Goal: Task Accomplishment & Management: Use online tool/utility

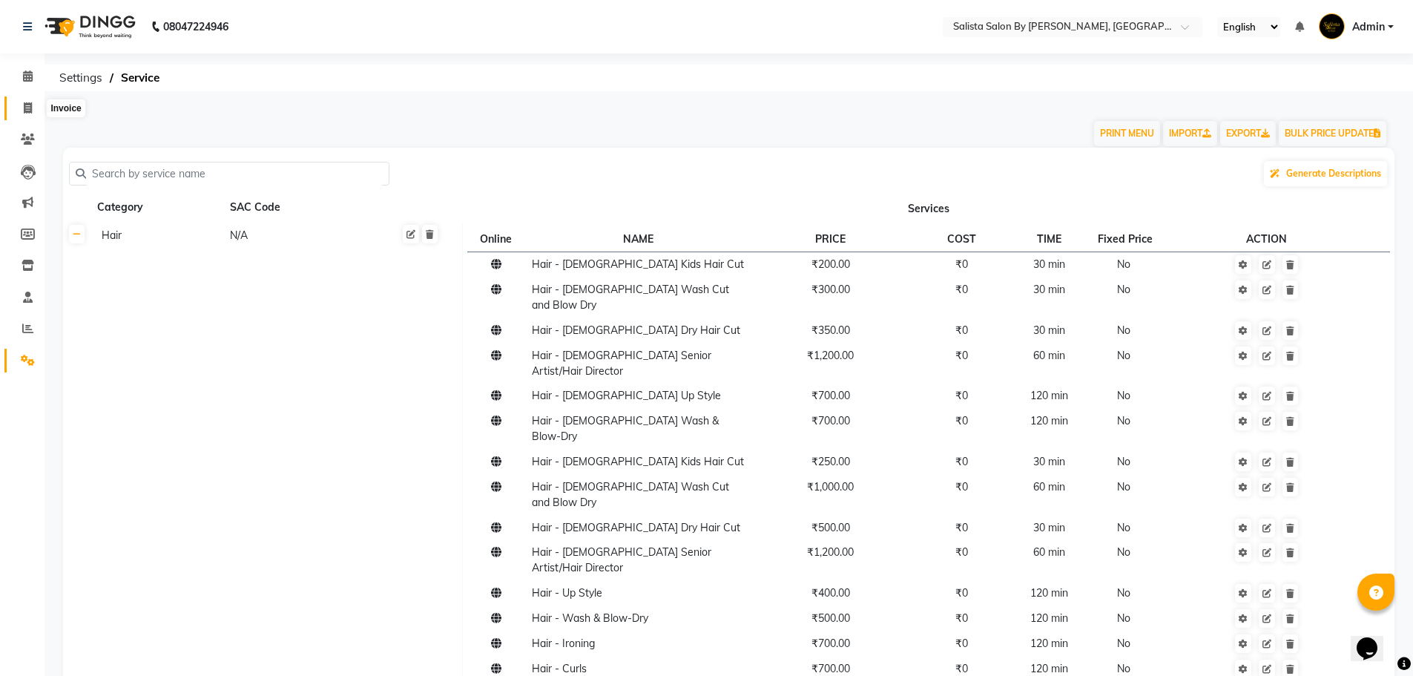
click at [24, 106] on icon at bounding box center [28, 107] width 8 height 11
select select "service"
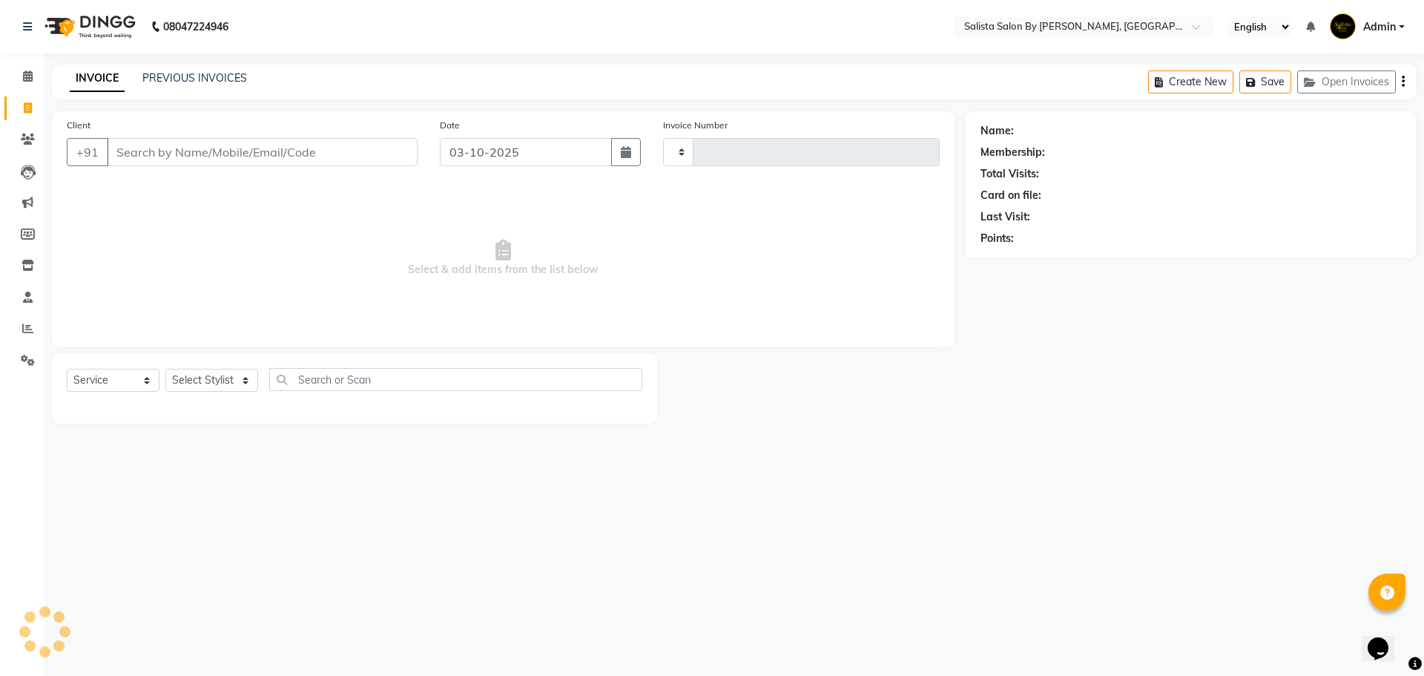
type input "1021"
select select "6878"
click at [177, 155] on input "Client" at bounding box center [262, 152] width 311 height 28
type input "7987189658"
click at [381, 148] on span "Add Client" at bounding box center [379, 152] width 59 height 15
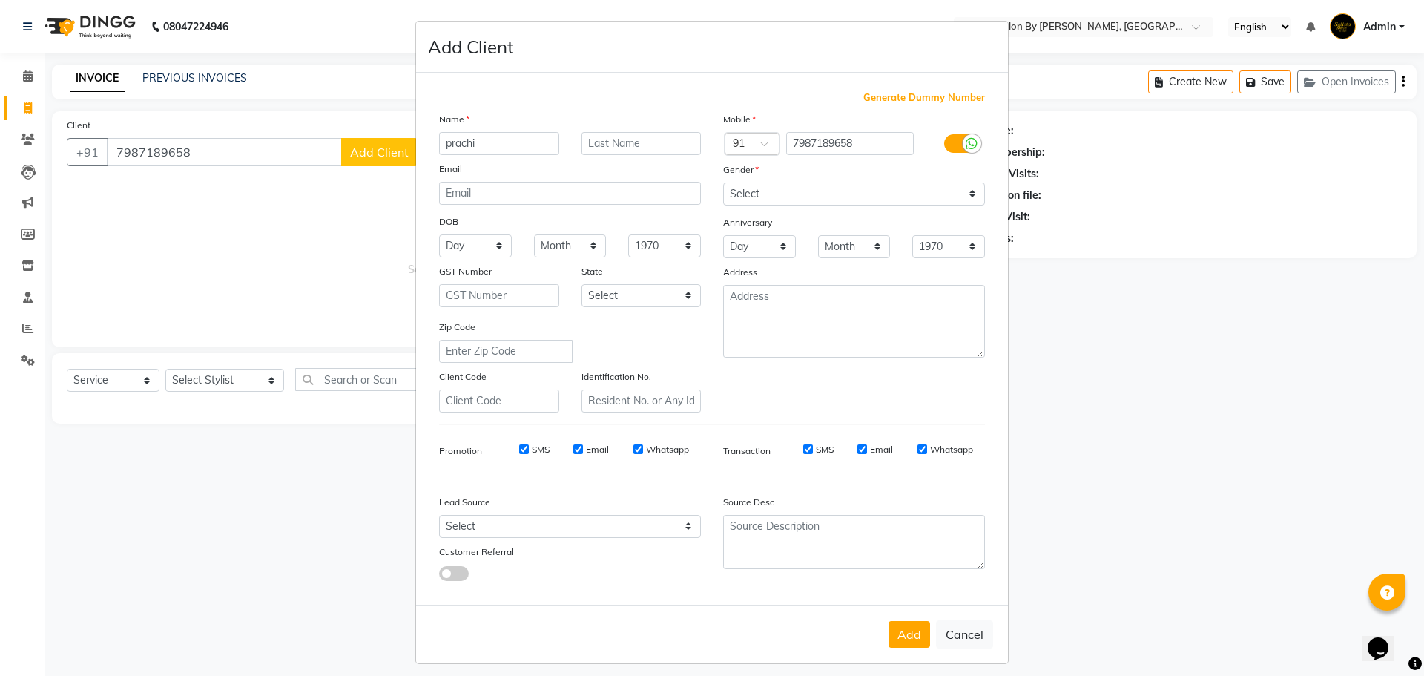
type input "prachi"
click at [594, 141] on input "text" at bounding box center [642, 143] width 120 height 23
click at [599, 143] on input "[PERSON_NAME]" at bounding box center [642, 143] width 120 height 23
type input "pavranik"
click at [972, 200] on select "Select [DEMOGRAPHIC_DATA] [DEMOGRAPHIC_DATA] Other Prefer Not To Say" at bounding box center [854, 194] width 262 height 23
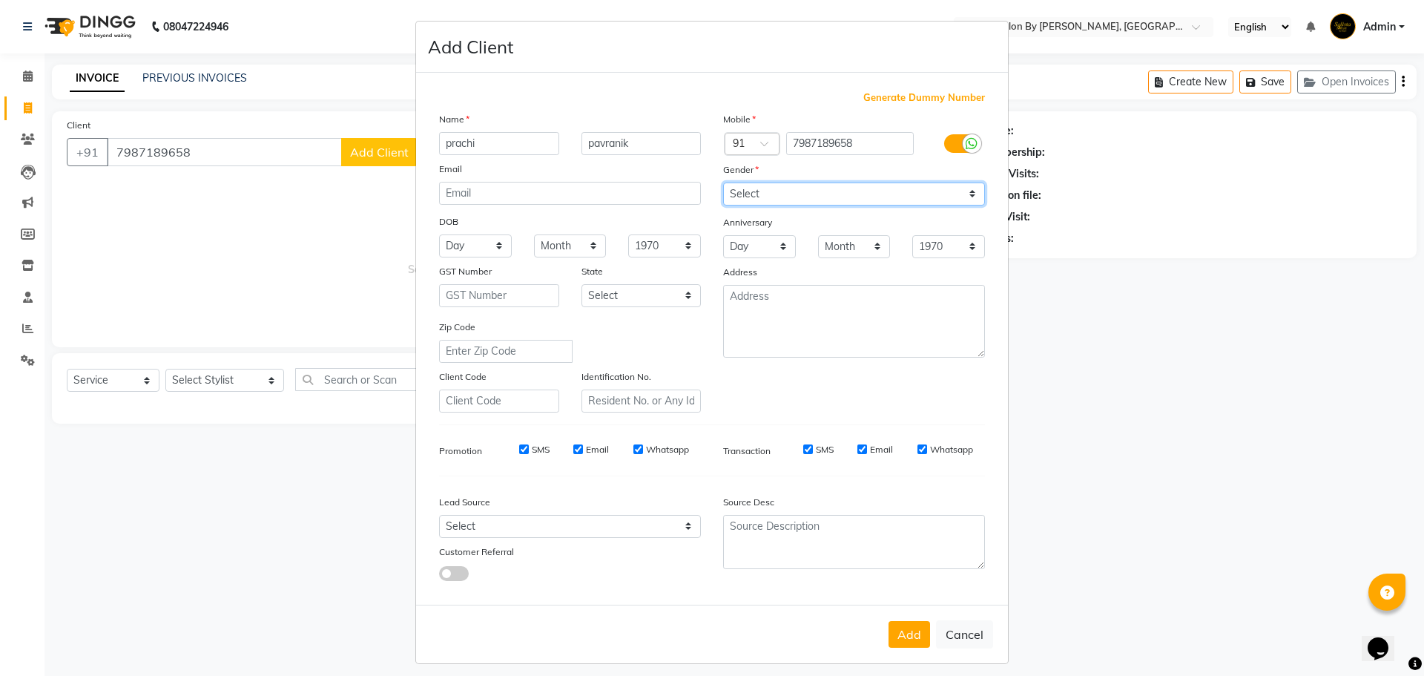
select select "[DEMOGRAPHIC_DATA]"
click at [723, 183] on select "Select [DEMOGRAPHIC_DATA] [DEMOGRAPHIC_DATA] Other Prefer Not To Say" at bounding box center [854, 194] width 262 height 23
click at [685, 301] on select "Select [GEOGRAPHIC_DATA] [GEOGRAPHIC_DATA] [GEOGRAPHIC_DATA] [GEOGRAPHIC_DATA] …" at bounding box center [642, 295] width 120 height 23
select select "12"
click at [582, 284] on select "Select [GEOGRAPHIC_DATA] [GEOGRAPHIC_DATA] [GEOGRAPHIC_DATA] [GEOGRAPHIC_DATA] …" at bounding box center [642, 295] width 120 height 23
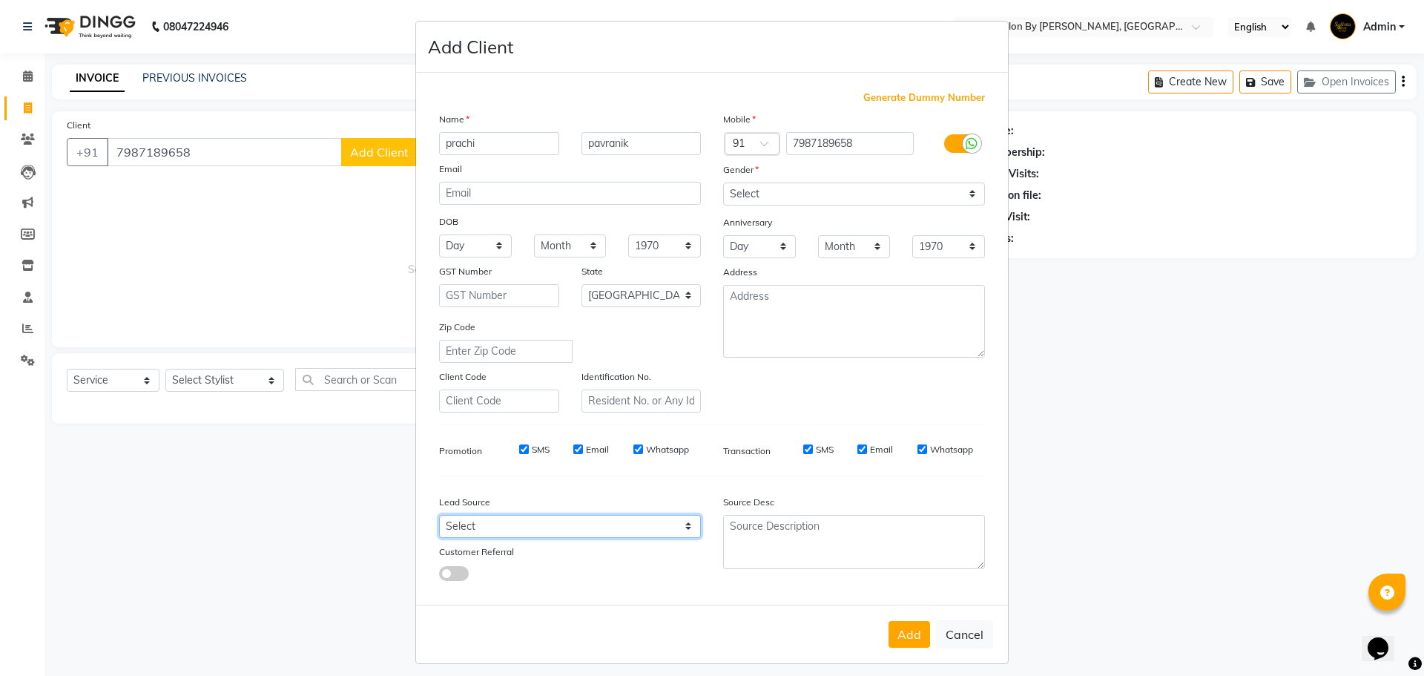
click at [684, 528] on select "Select Walk-in Referral Internet Friend Word of Mouth Advertisement Facebook Ju…" at bounding box center [570, 526] width 262 height 23
select select "48102"
click at [439, 515] on select "Select Walk-in Referral Internet Friend Word of Mouth Advertisement Facebook Ju…" at bounding box center [570, 526] width 262 height 23
click at [903, 633] on button "Add" at bounding box center [910, 634] width 42 height 27
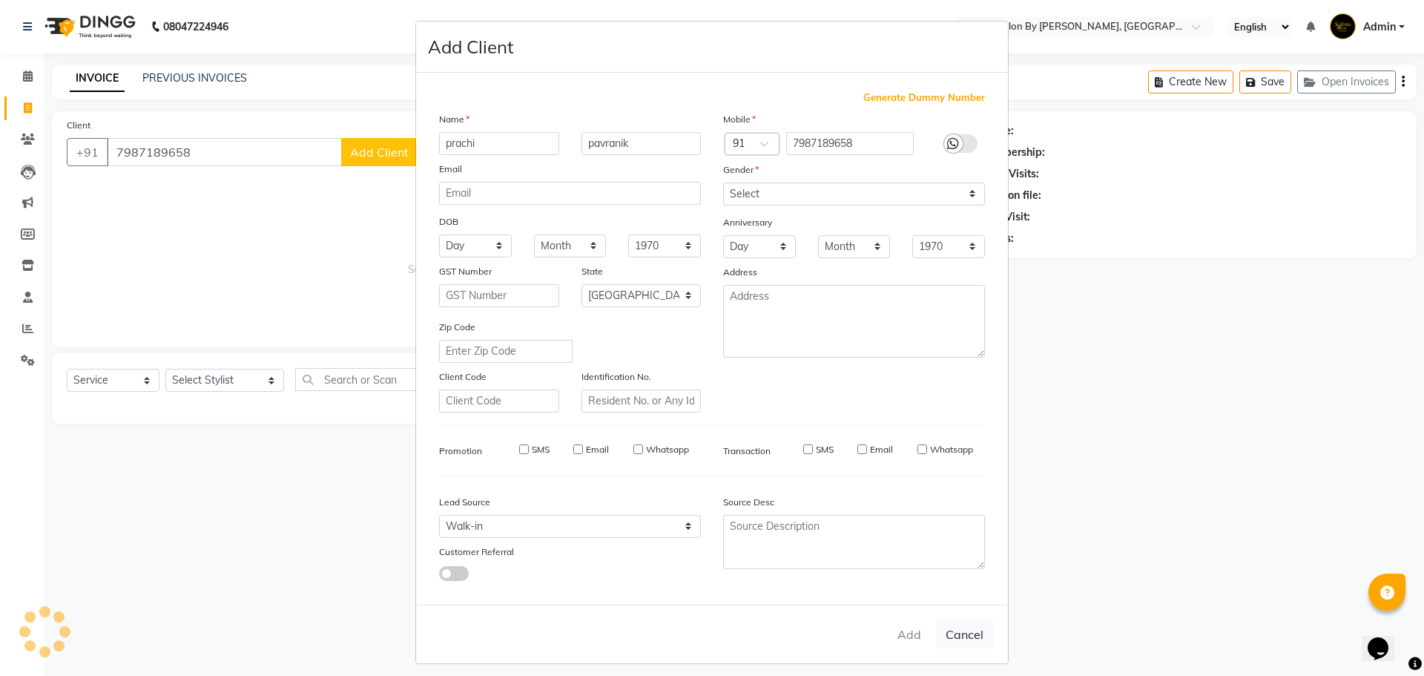
select select
select select "null"
select select
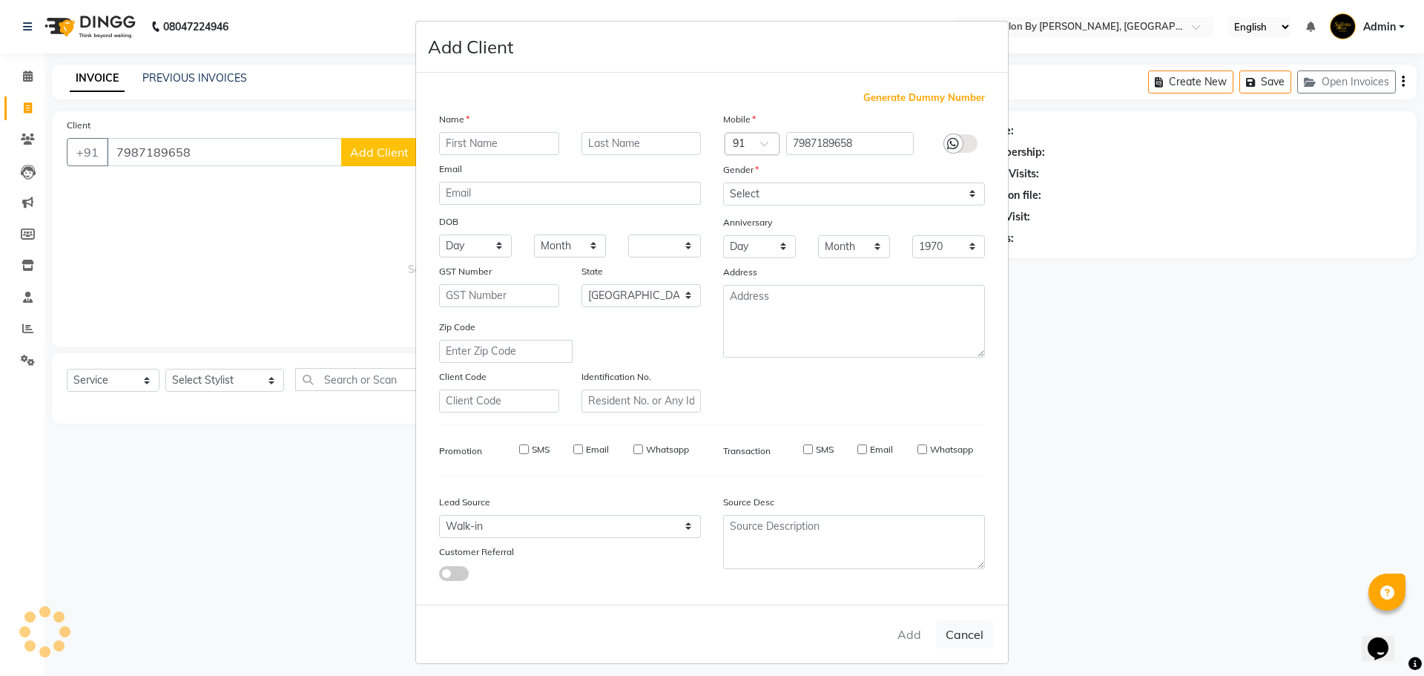
select select
checkbox input "false"
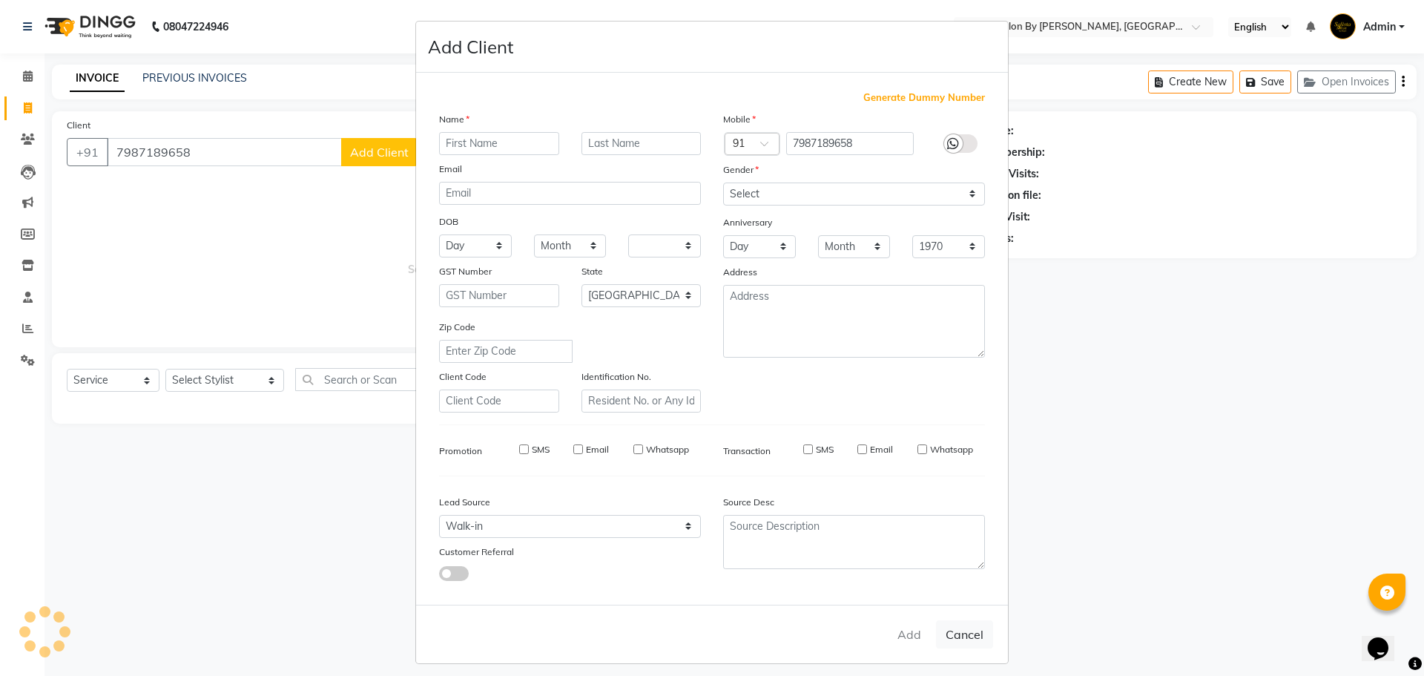
checkbox input "false"
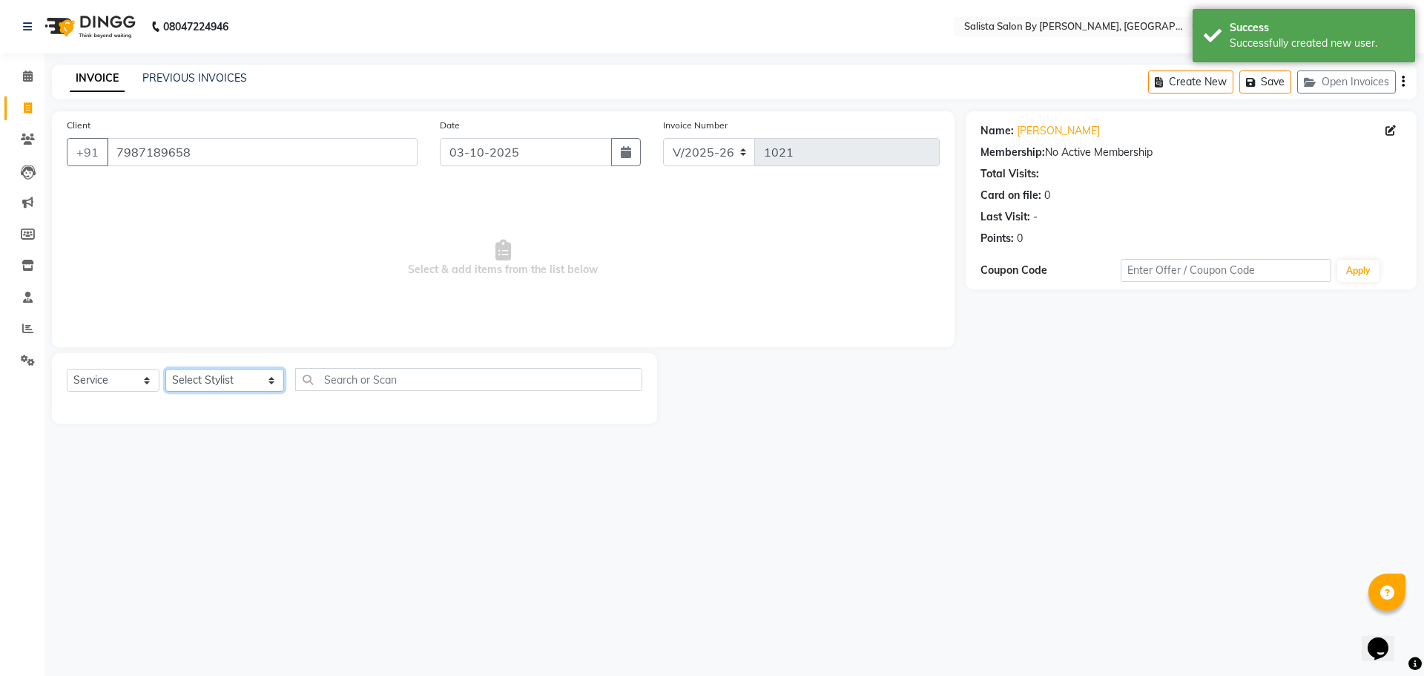
click at [248, 384] on select "Select Stylist AMIT [PERSON_NAME] kantibbai [PERSON_NAME] [PERSON_NAME] [PERSON…" at bounding box center [224, 380] width 119 height 23
select select "59670"
click at [165, 369] on select "Select Stylist AMIT [PERSON_NAME] kantibbai [PERSON_NAME] [PERSON_NAME] [PERSON…" at bounding box center [224, 380] width 119 height 23
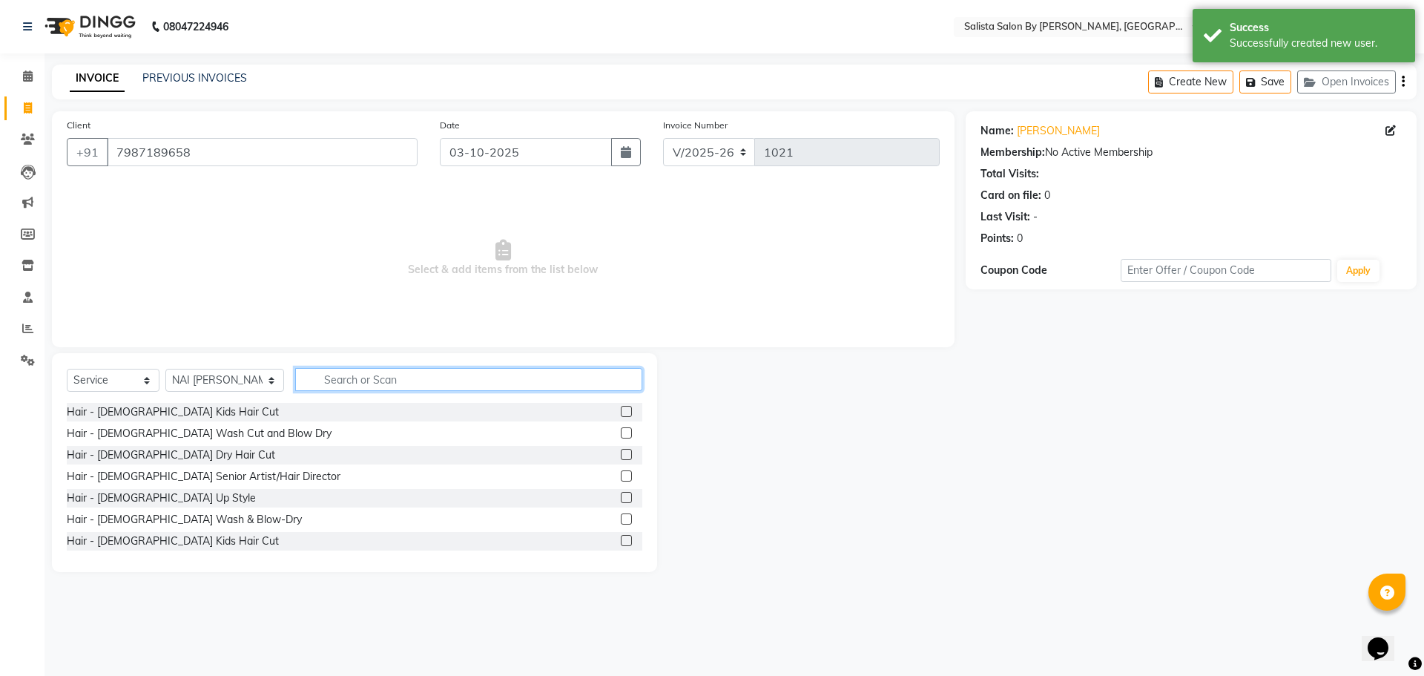
click at [342, 377] on input "text" at bounding box center [468, 379] width 347 height 23
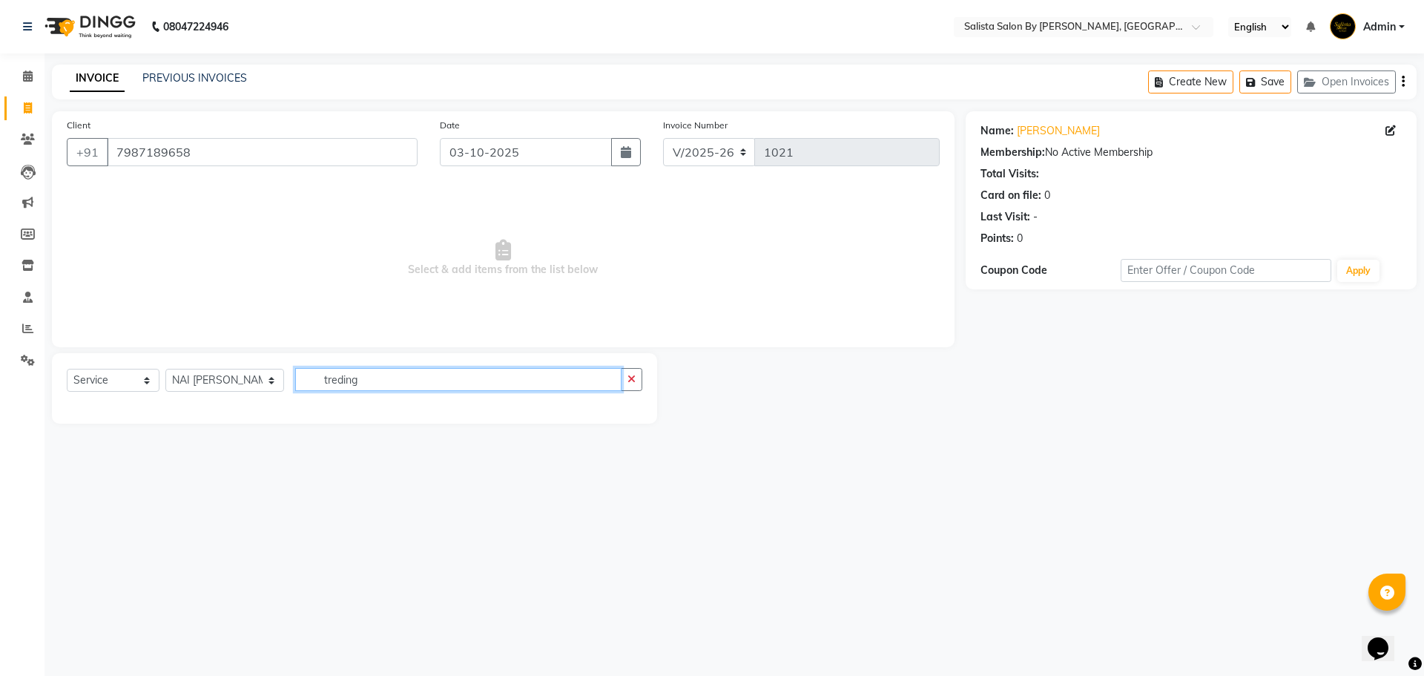
click at [364, 379] on input "treding" at bounding box center [458, 379] width 326 height 23
type input "t"
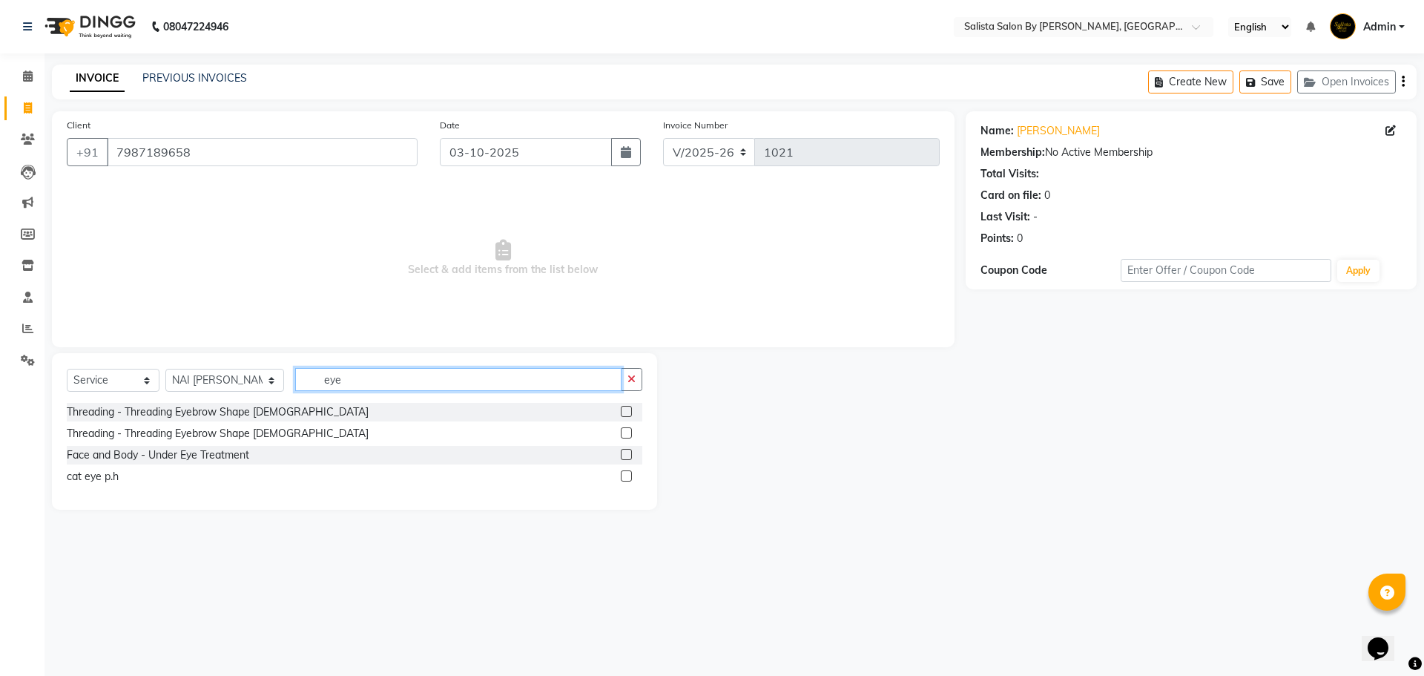
type input "eye"
click at [627, 435] on label at bounding box center [626, 432] width 11 height 11
click at [627, 435] on input "checkbox" at bounding box center [626, 434] width 10 height 10
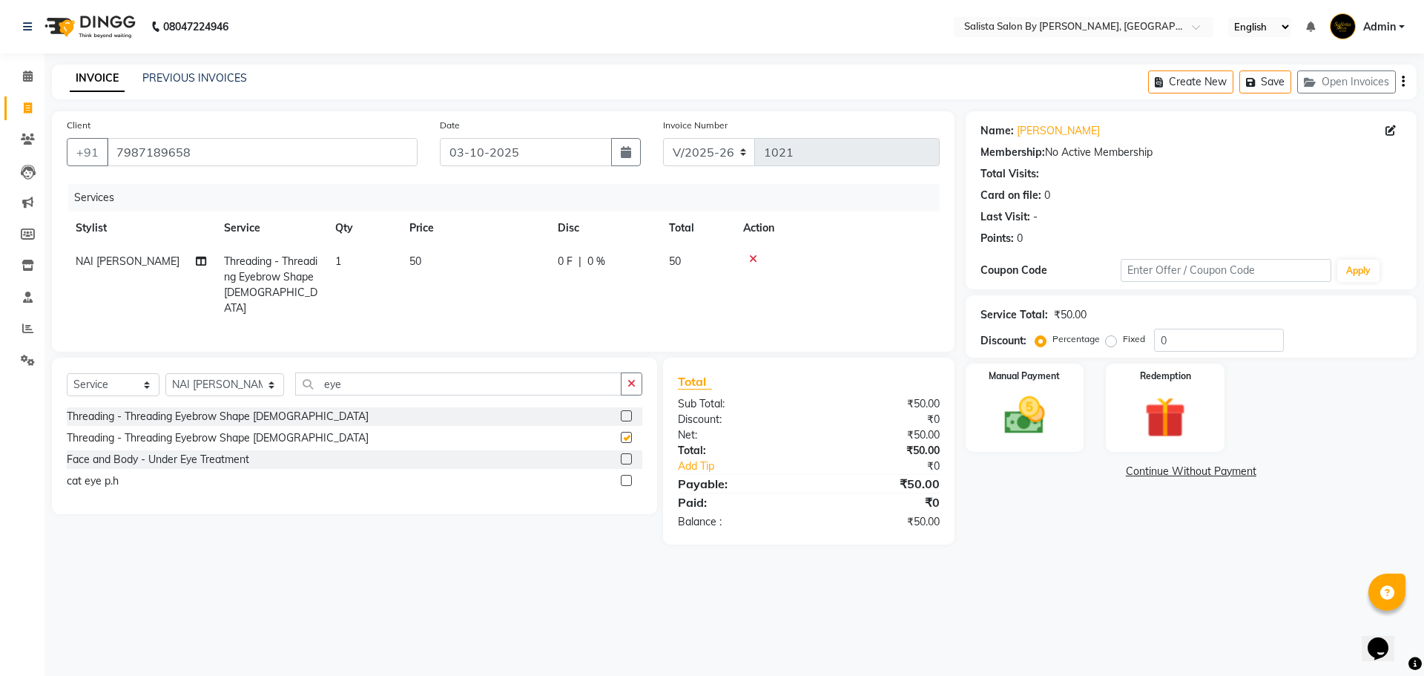
checkbox input "false"
click at [249, 380] on select "Select Stylist AMIT [PERSON_NAME] kantibbai [PERSON_NAME] [PERSON_NAME] [PERSON…" at bounding box center [224, 384] width 119 height 23
select select "53758"
click at [165, 373] on select "Select Stylist AMIT [PERSON_NAME] kantibbai [PERSON_NAME] [PERSON_NAME] [PERSON…" at bounding box center [224, 384] width 119 height 23
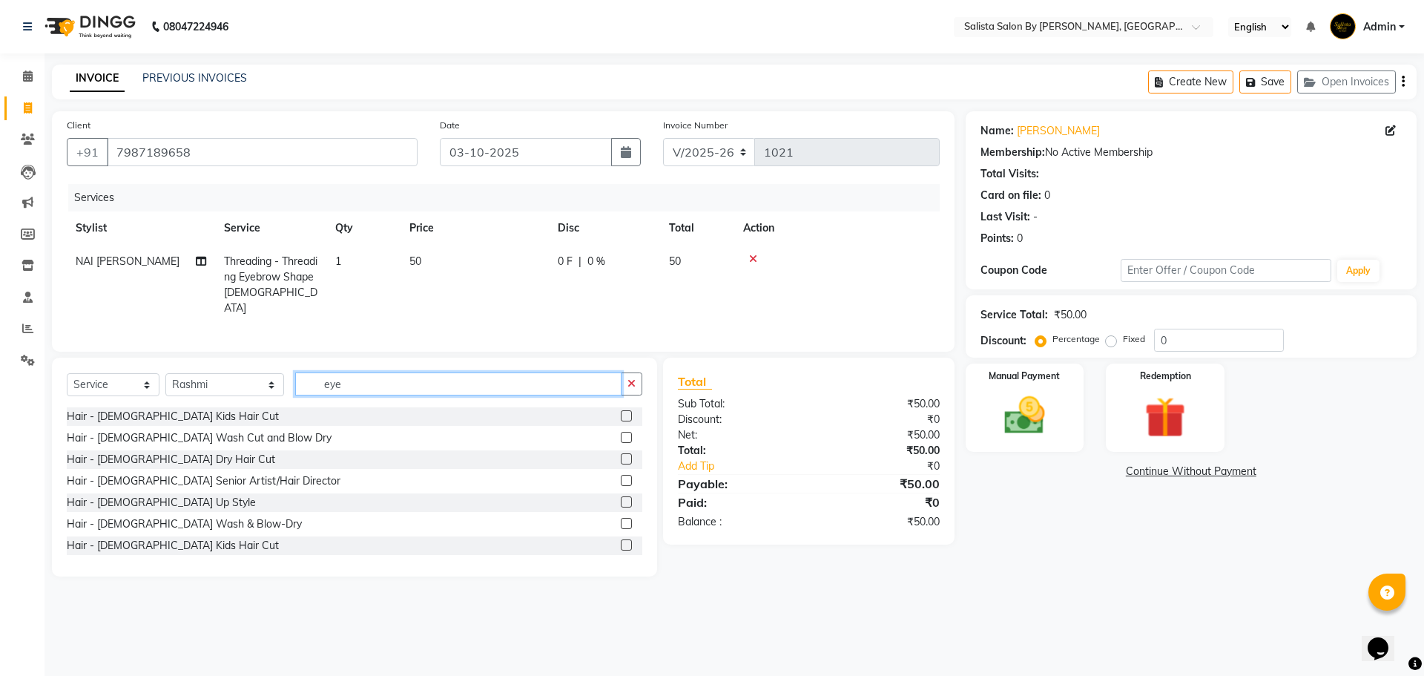
click at [323, 382] on input "eye" at bounding box center [458, 383] width 326 height 23
type input "e"
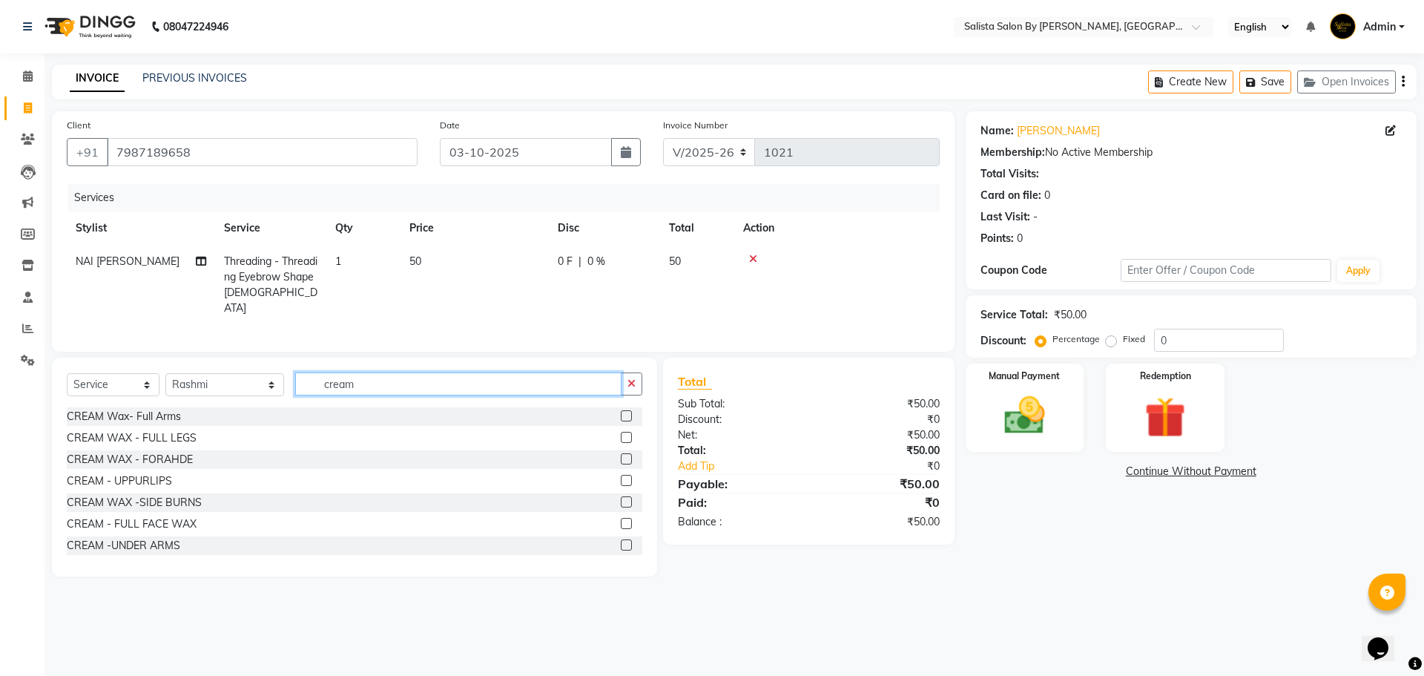
type input "cream"
click at [621, 412] on label at bounding box center [626, 415] width 11 height 11
click at [621, 412] on input "checkbox" at bounding box center [626, 417] width 10 height 10
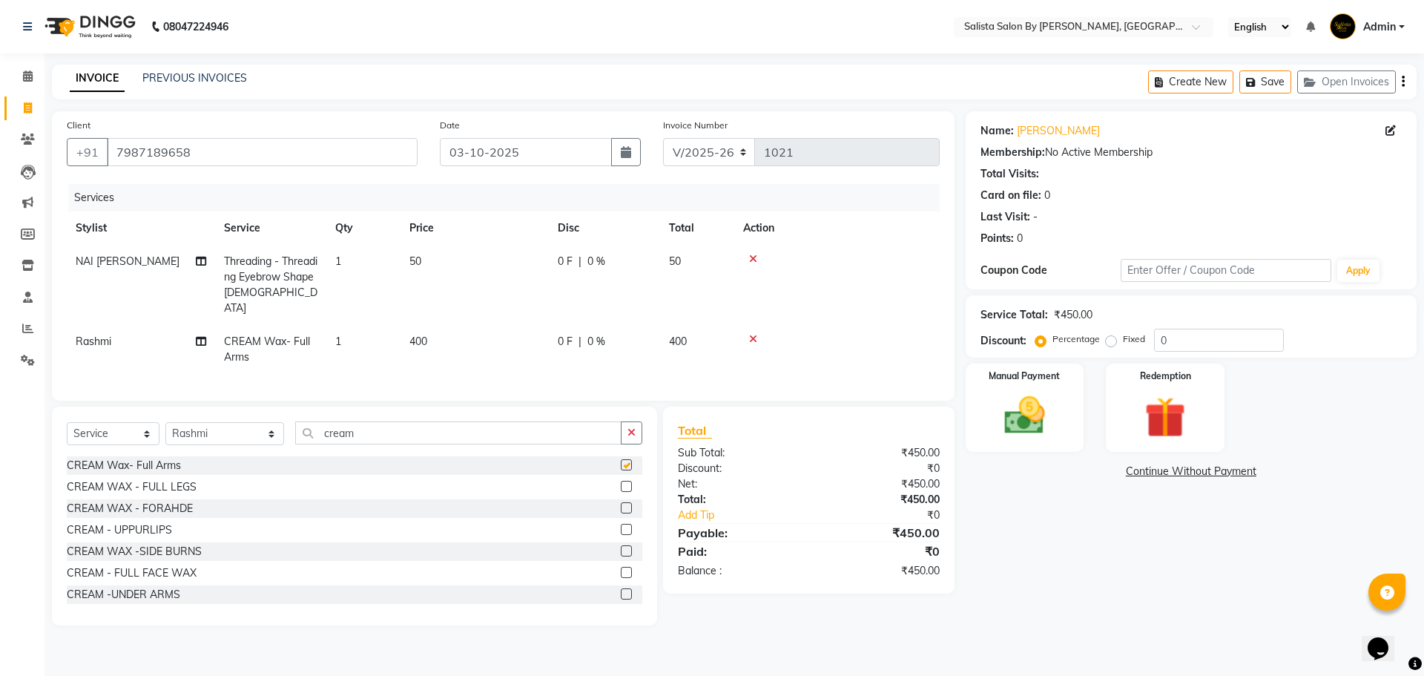
checkbox input "false"
click at [996, 414] on img at bounding box center [1024, 415] width 69 height 49
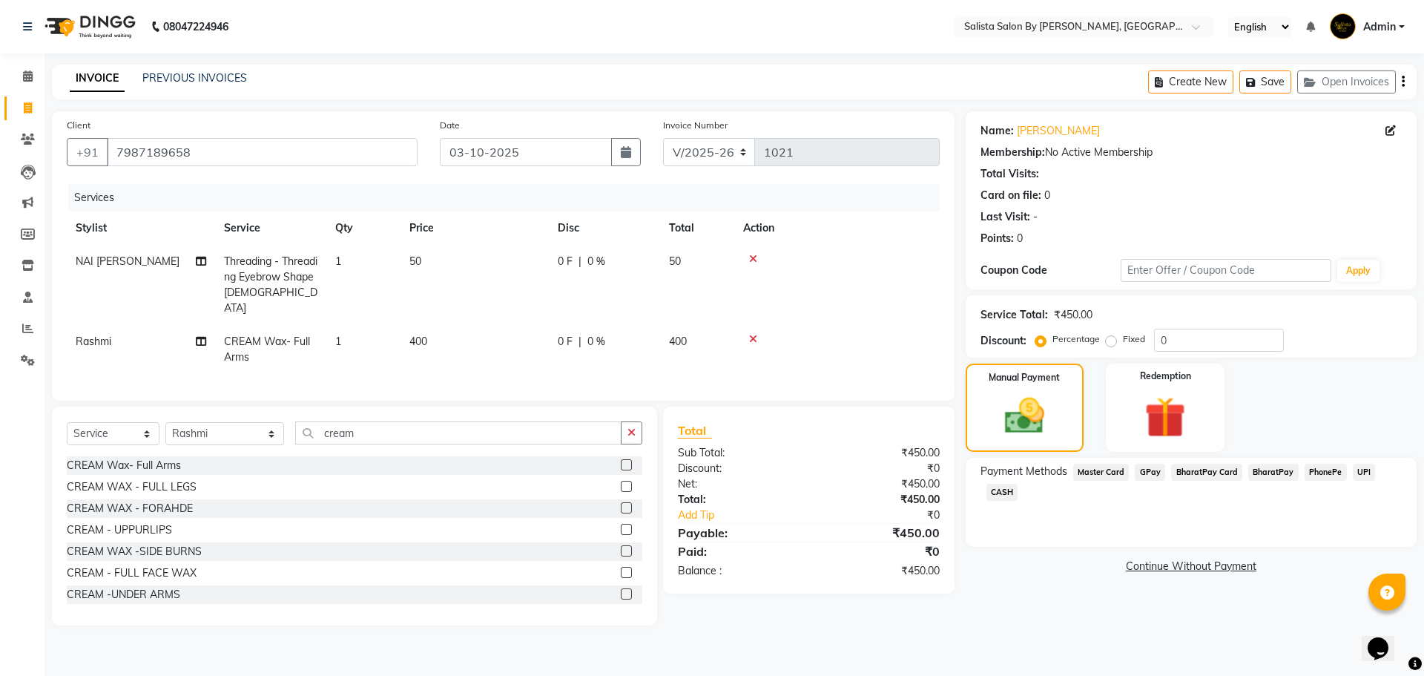
click at [1142, 470] on span "GPay" at bounding box center [1150, 472] width 30 height 17
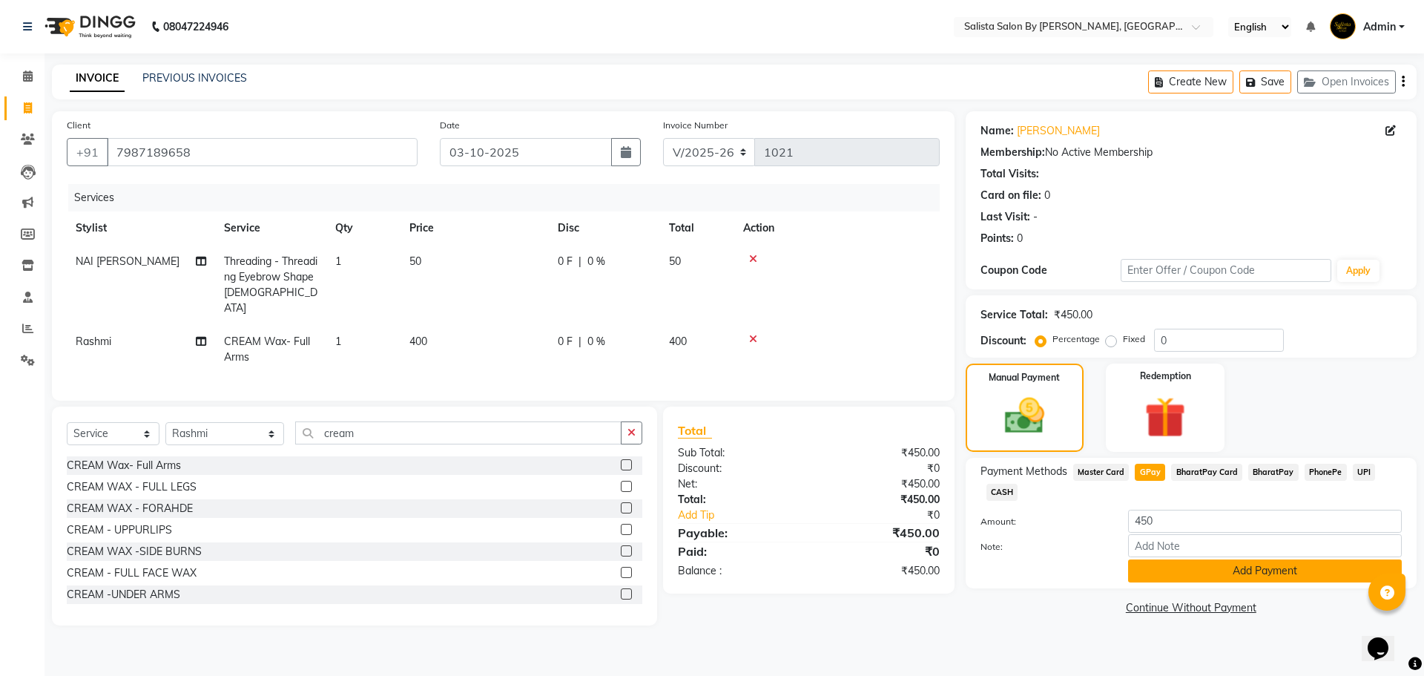
click at [1200, 572] on button "Add Payment" at bounding box center [1265, 570] width 274 height 23
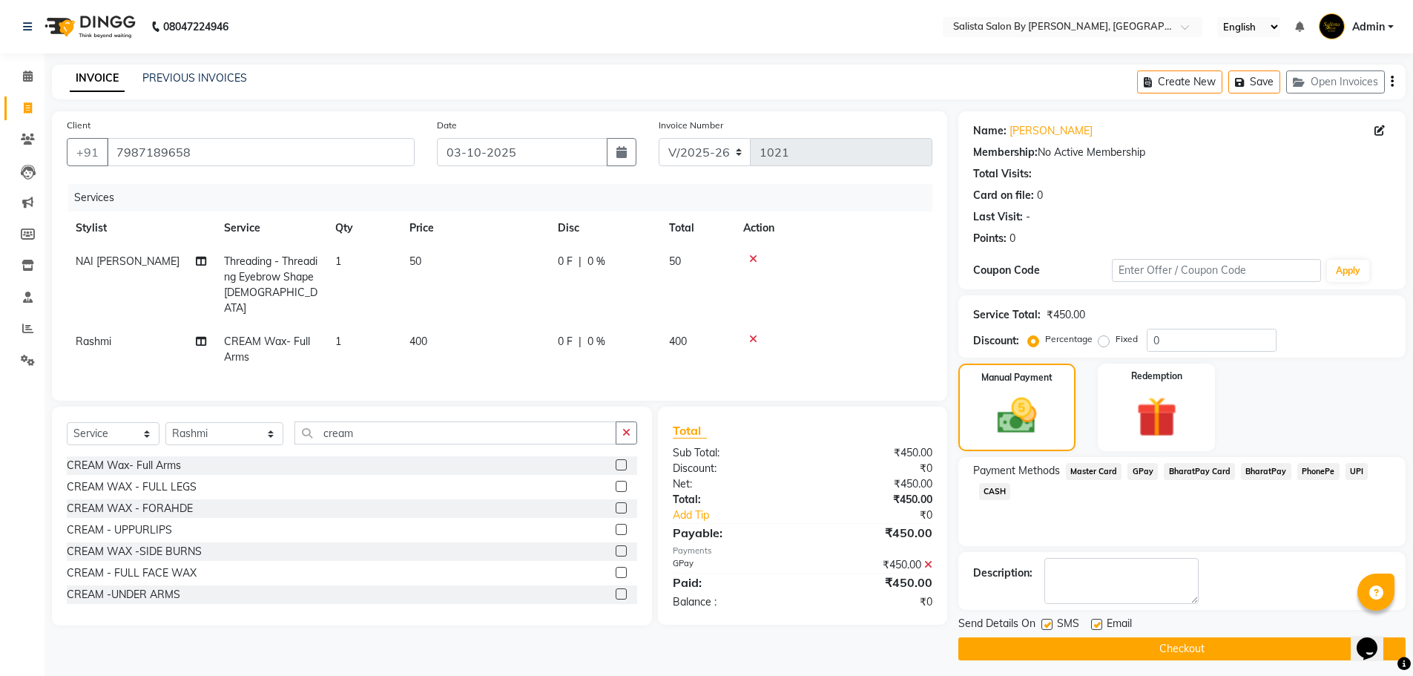
click at [1185, 648] on button "Checkout" at bounding box center [1181, 648] width 447 height 23
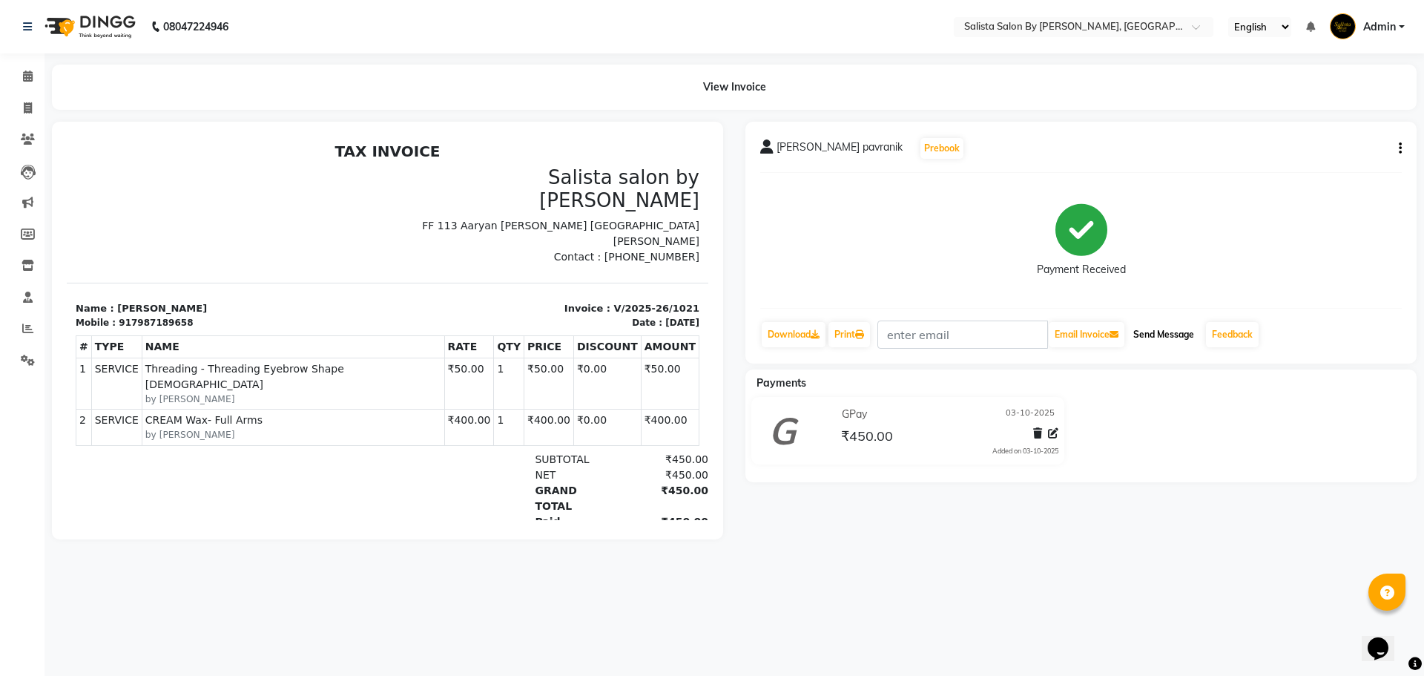
click at [1158, 333] on button "Send Message" at bounding box center [1164, 334] width 73 height 25
